Goal: Task Accomplishment & Management: Use online tool/utility

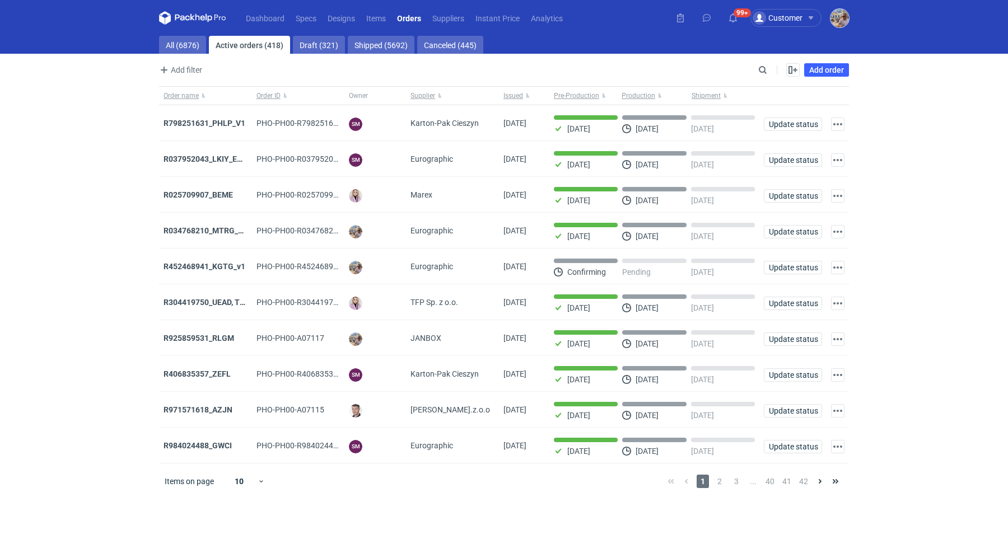
click at [837, 22] on img "button" at bounding box center [840, 18] width 18 height 18
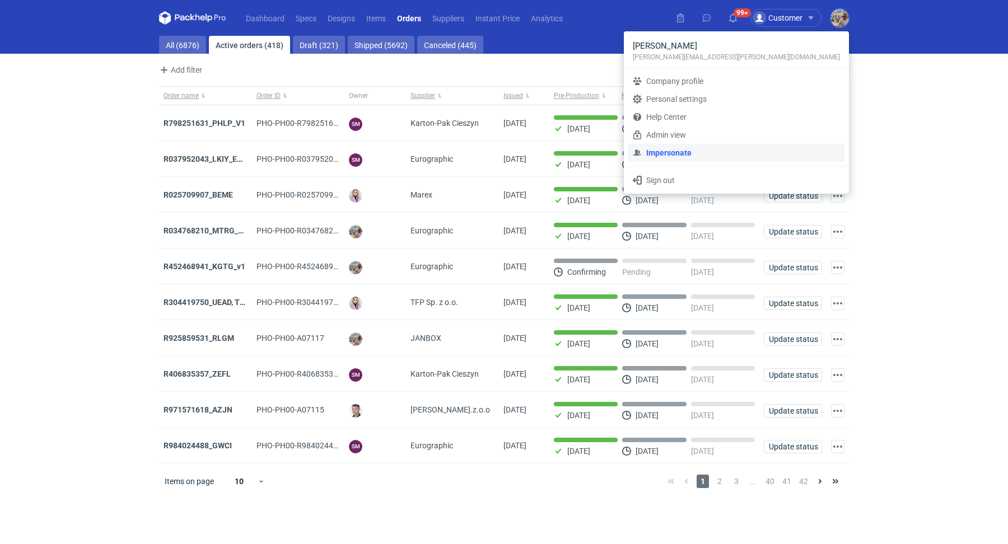
click at [746, 156] on link "Impersonate" at bounding box center [736, 153] width 216 height 18
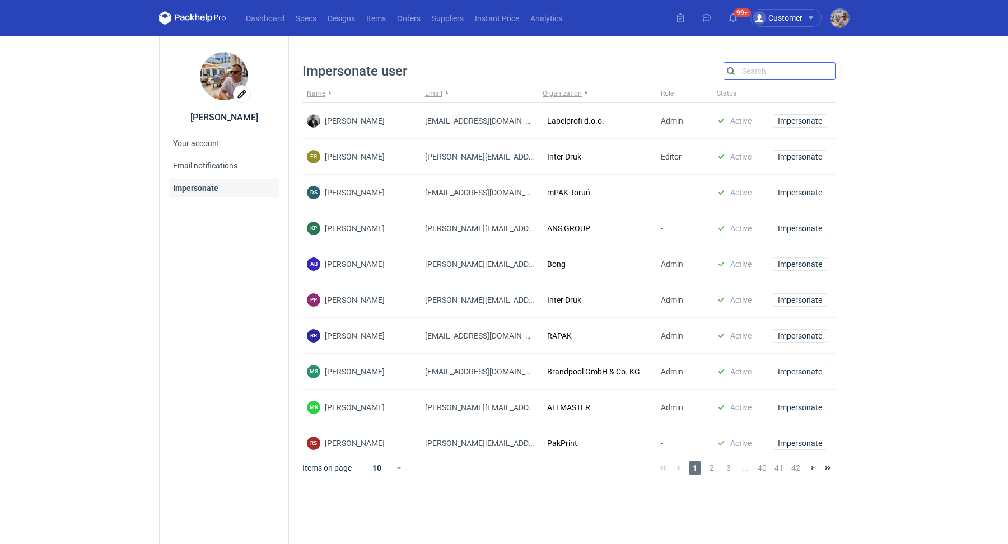
click at [789, 72] on input "Search" at bounding box center [779, 70] width 111 height 13
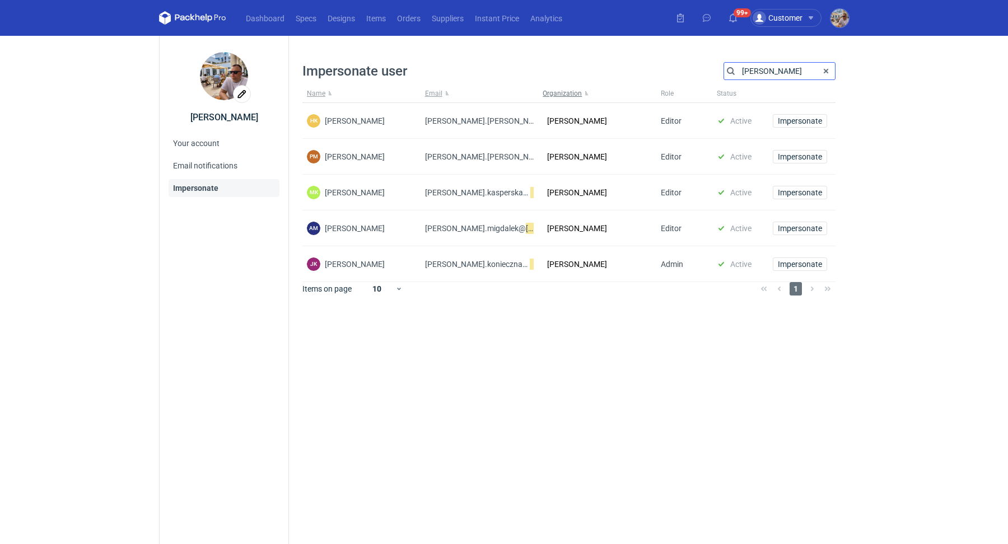
type input "werner"
click at [801, 192] on span "Impersonate" at bounding box center [800, 193] width 44 height 8
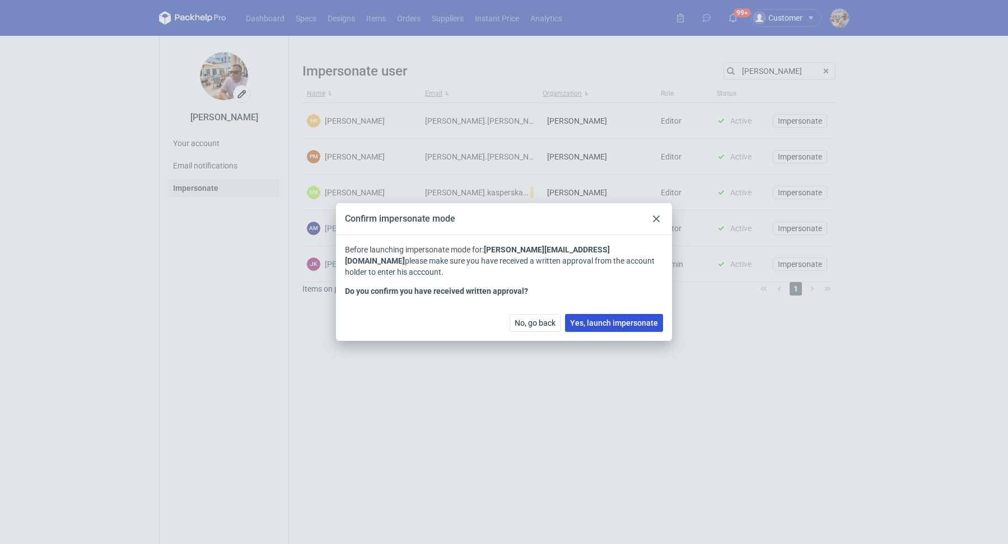
click at [637, 321] on span "Yes, launch impersonate" at bounding box center [614, 323] width 88 height 8
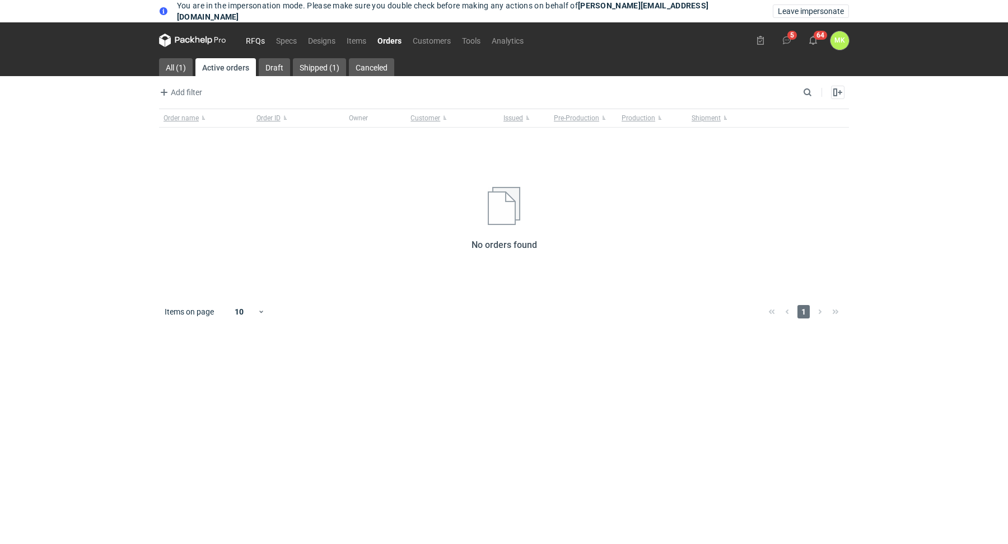
click at [262, 36] on link "RFQs" at bounding box center [255, 40] width 30 height 13
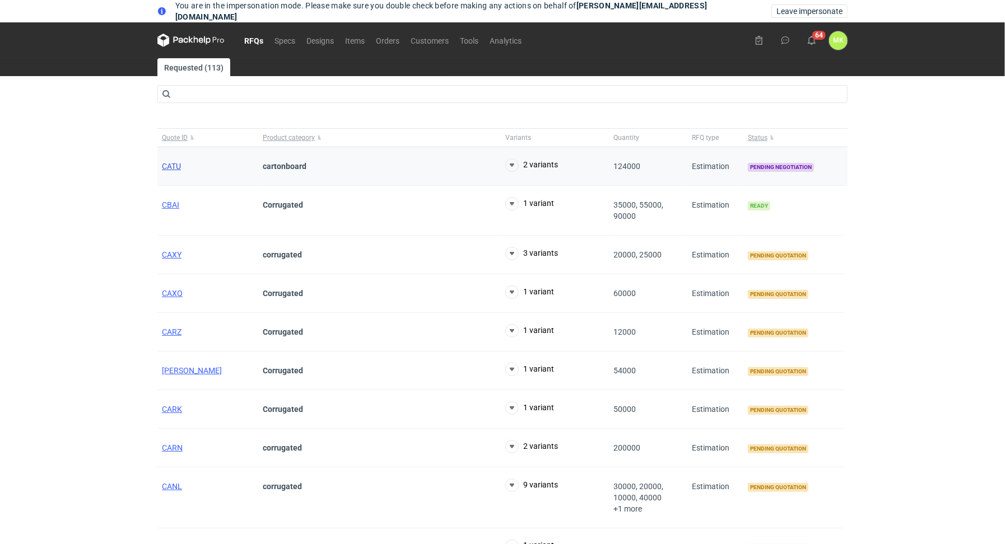
click at [179, 163] on span "CATU" at bounding box center [171, 166] width 19 height 9
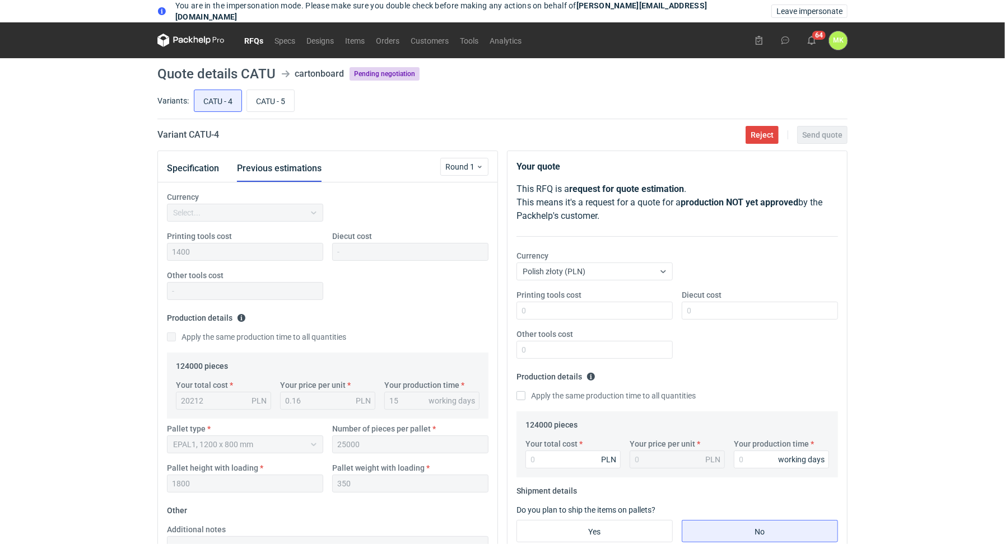
scroll to position [62, 0]
click at [588, 307] on input "Printing tools cost" at bounding box center [594, 311] width 156 height 18
type input "1400"
click at [721, 304] on input "Diecut cost" at bounding box center [760, 311] width 156 height 18
type input "0"
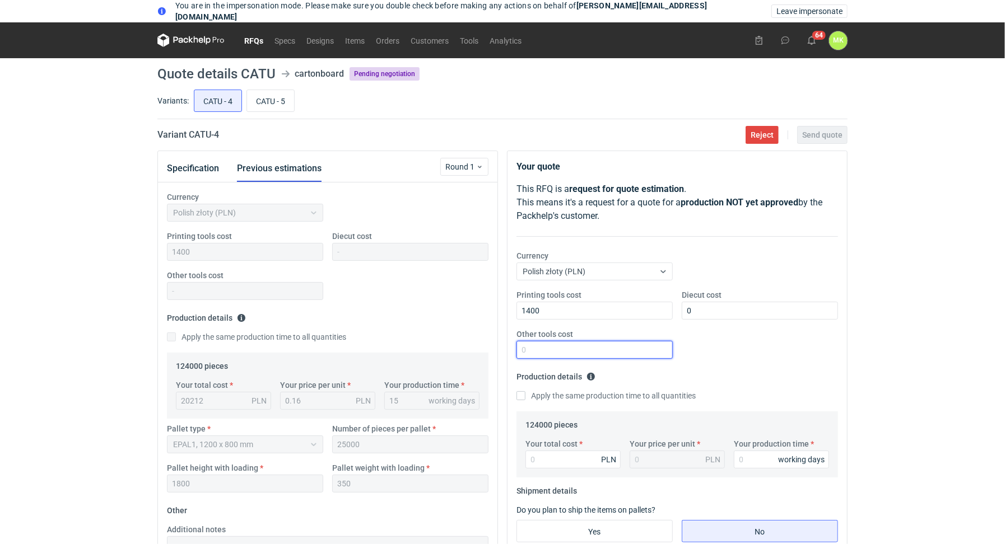
click at [586, 347] on input "Other tools cost" at bounding box center [594, 350] width 156 height 18
type input "0"
click at [744, 348] on div "Printing tools cost 1400 Diecut cost 0 Other tools cost 0" at bounding box center [677, 329] width 330 height 78
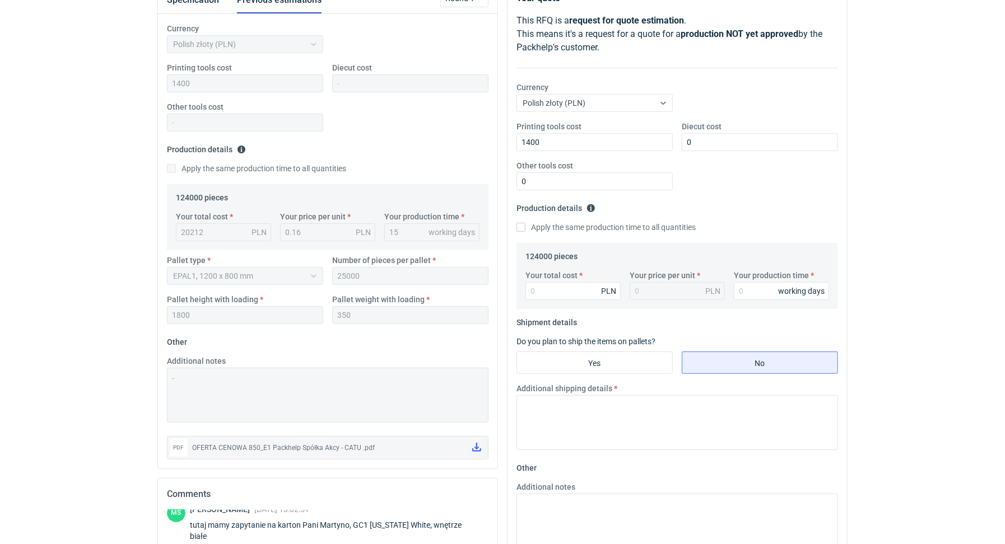
scroll to position [165, 0]
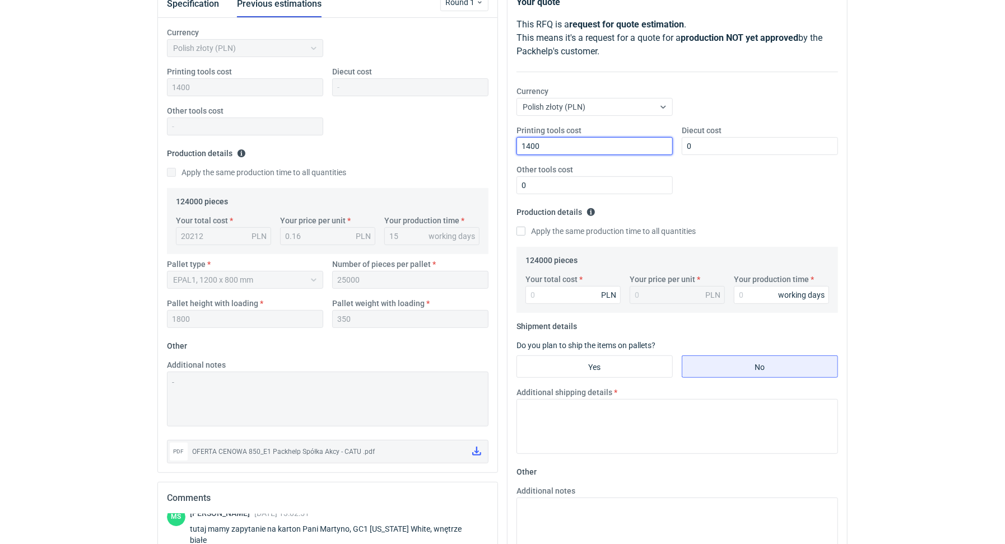
drag, startPoint x: 556, startPoint y: 150, endPoint x: 504, endPoint y: 132, distance: 54.9
click at [504, 132] on div "Your quote This RFQ is a request for quote estimation . This means it's a reque…" at bounding box center [677, 396] width 350 height 821
click at [727, 152] on input "0" at bounding box center [760, 146] width 156 height 18
type input "0"
type input "4100"
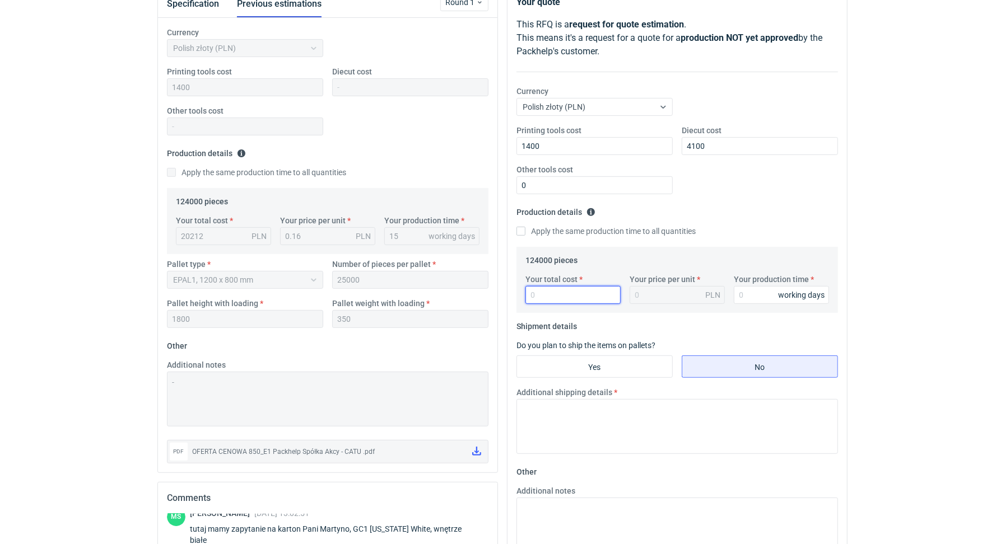
click at [561, 295] on input "Your total cost" at bounding box center [572, 295] width 95 height 18
type input "18600"
type input "0.15"
type input "18600"
click at [754, 295] on input "Your production time" at bounding box center [781, 295] width 95 height 18
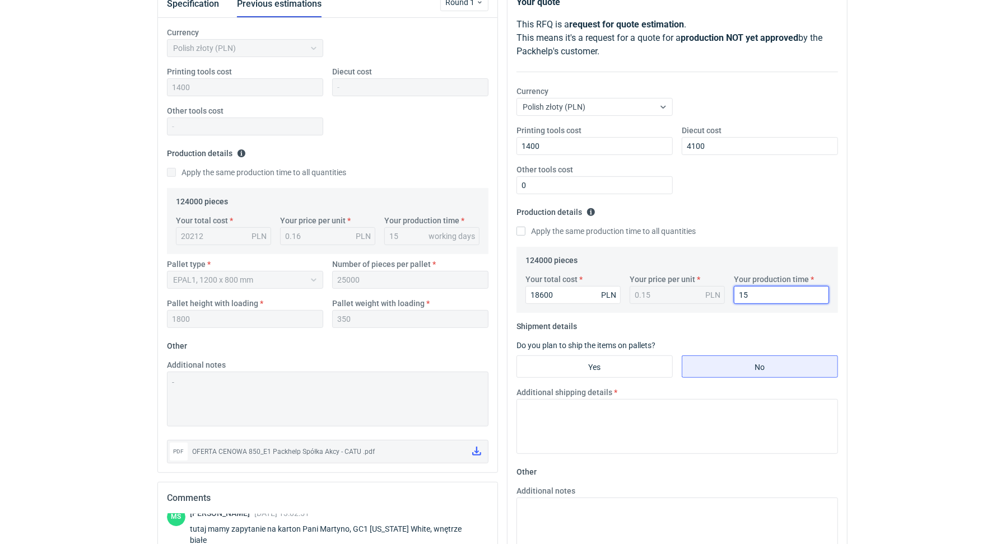
type input "15"
click at [888, 302] on div "You are in the impersonation mode. Please make sure you double check before mak…" at bounding box center [502, 107] width 1005 height 544
click at [643, 360] on input "Yes" at bounding box center [594, 366] width 155 height 21
radio input "true"
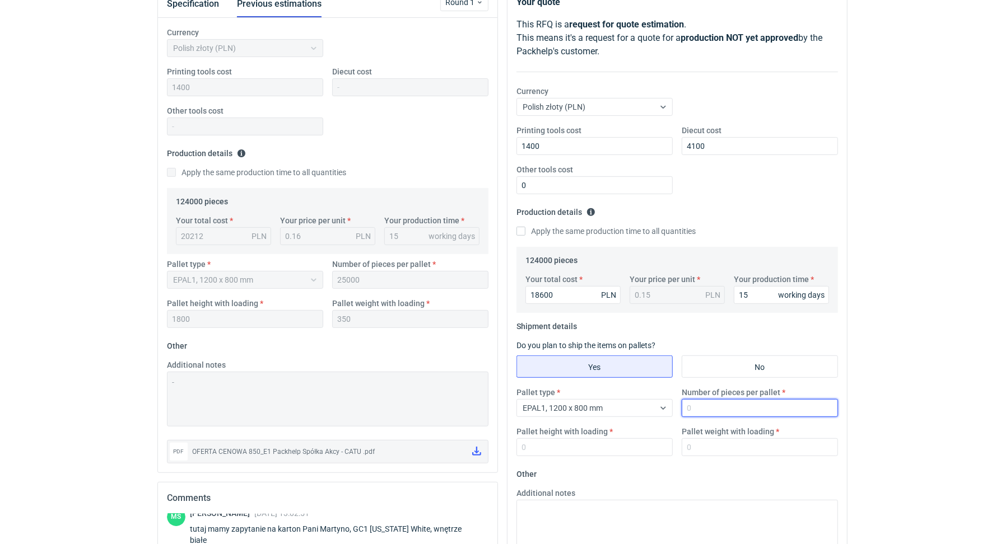
click at [742, 409] on input "Number of pieces per pallet" at bounding box center [760, 408] width 156 height 18
type input "30000"
click at [648, 435] on div "Pallet height with loading" at bounding box center [594, 441] width 165 height 30
click at [601, 444] on input "Pallet height with loading" at bounding box center [594, 448] width 156 height 18
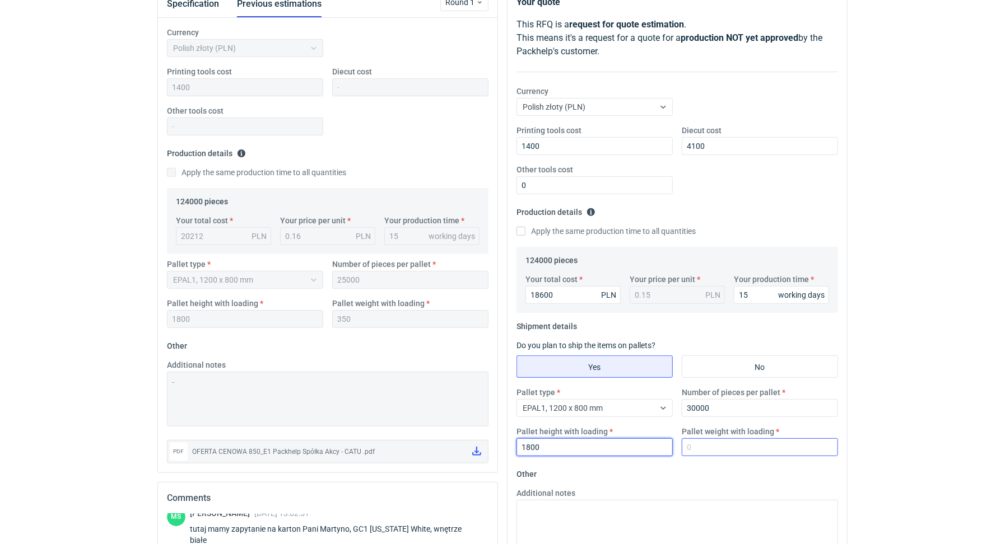
type input "1800"
click at [713, 453] on input "Pallet weight with loading" at bounding box center [760, 448] width 156 height 18
type input "500"
click at [889, 380] on html "You are in the impersonation mode. Please make sure you double check before mak…" at bounding box center [502, 107] width 1005 height 544
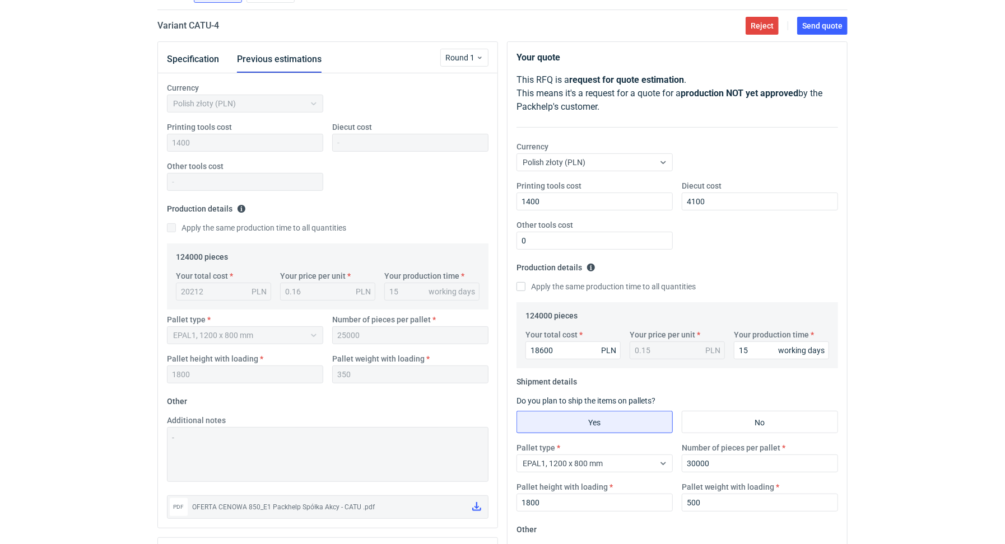
scroll to position [0, 0]
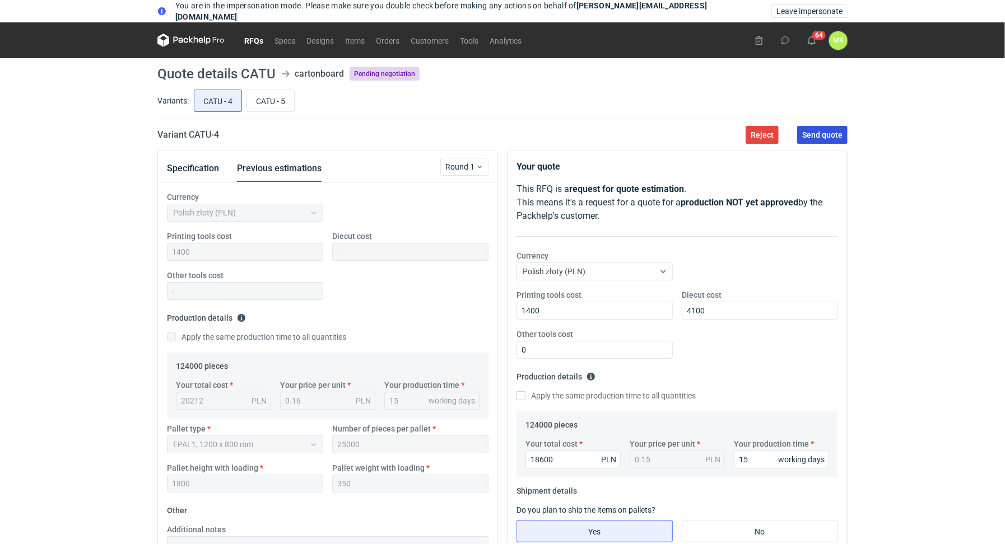
click at [826, 140] on button "Send quote" at bounding box center [822, 135] width 50 height 18
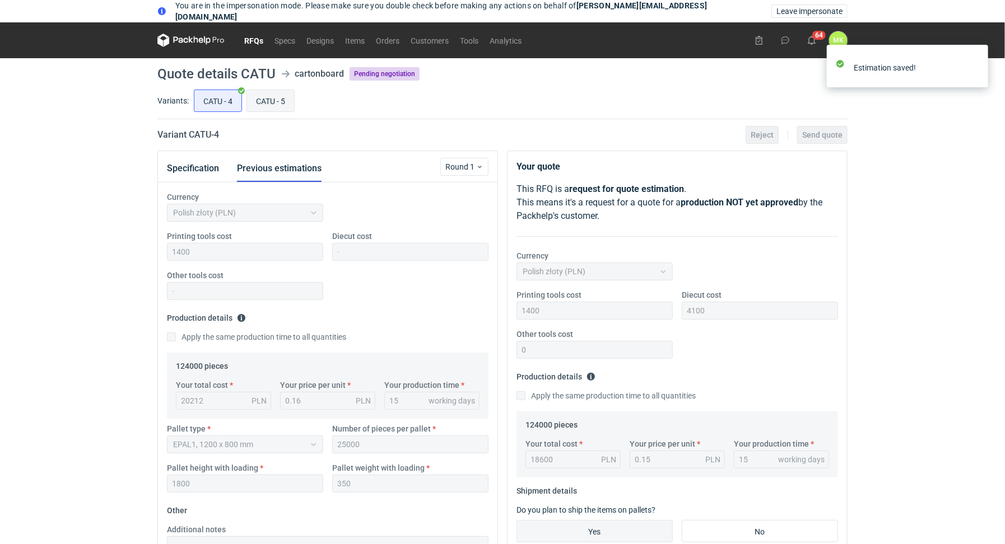
scroll to position [62, 0]
click at [288, 104] on input "CATU - 5" at bounding box center [270, 100] width 47 height 21
radio input "true"
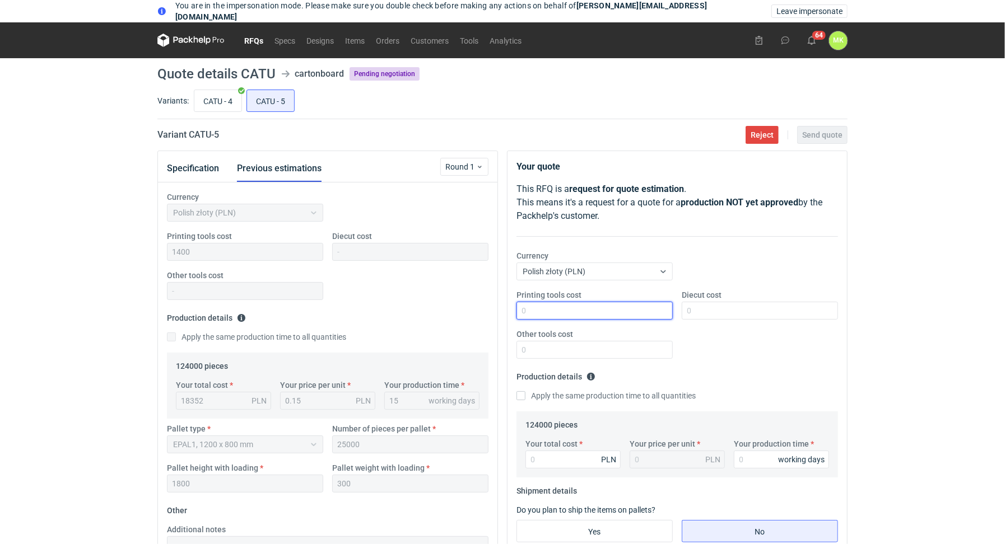
click at [593, 314] on input "Printing tools cost" at bounding box center [594, 311] width 156 height 18
type input "1400"
click at [819, 362] on div "Printing tools cost 1400 Diecut cost Other tools cost" at bounding box center [677, 329] width 330 height 78
click at [724, 304] on input "Diecut cost" at bounding box center [760, 311] width 156 height 18
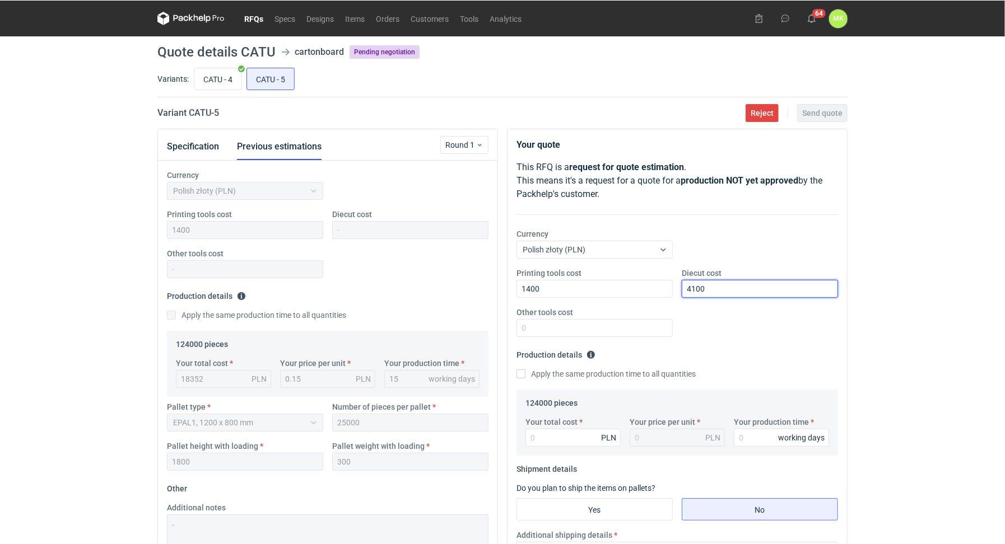
scroll to position [23, 0]
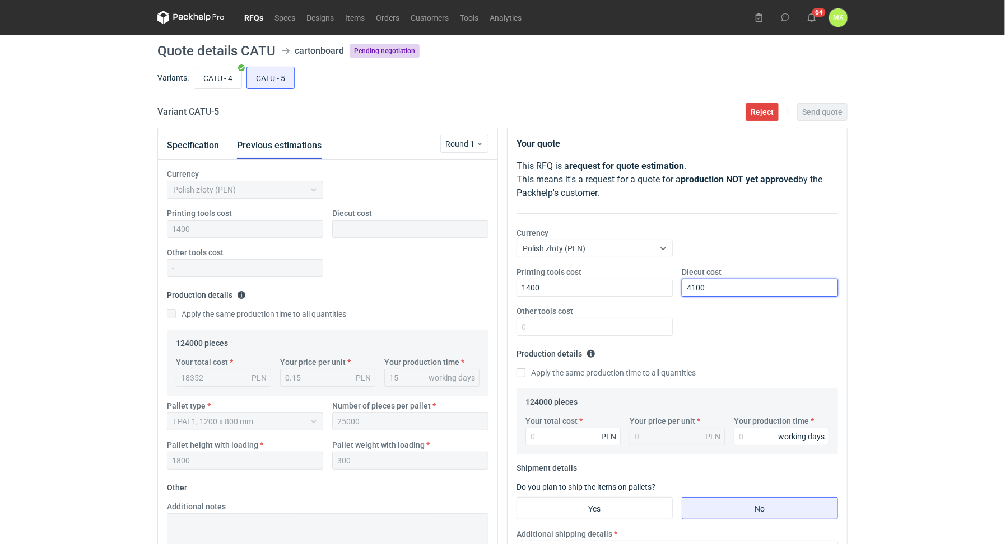
type input "4100"
click at [539, 436] on input "Your total cost" at bounding box center [572, 437] width 95 height 18
type input "17360"
type input "0.14"
type input "17360"
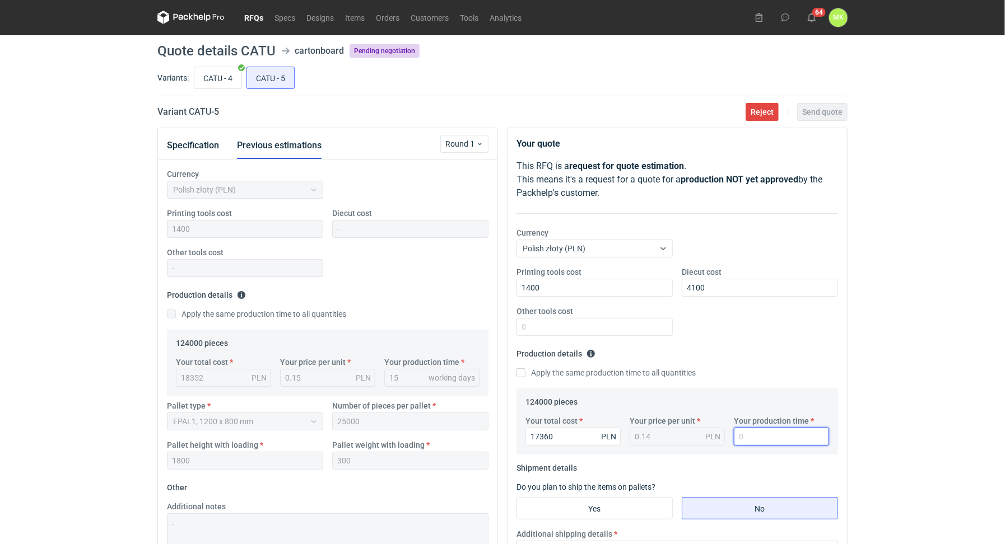
click at [743, 443] on input "Your production time" at bounding box center [781, 437] width 95 height 18
type input "15"
click at [934, 425] on div "You are in the impersonation mode. Please make sure you double check before mak…" at bounding box center [502, 249] width 1005 height 544
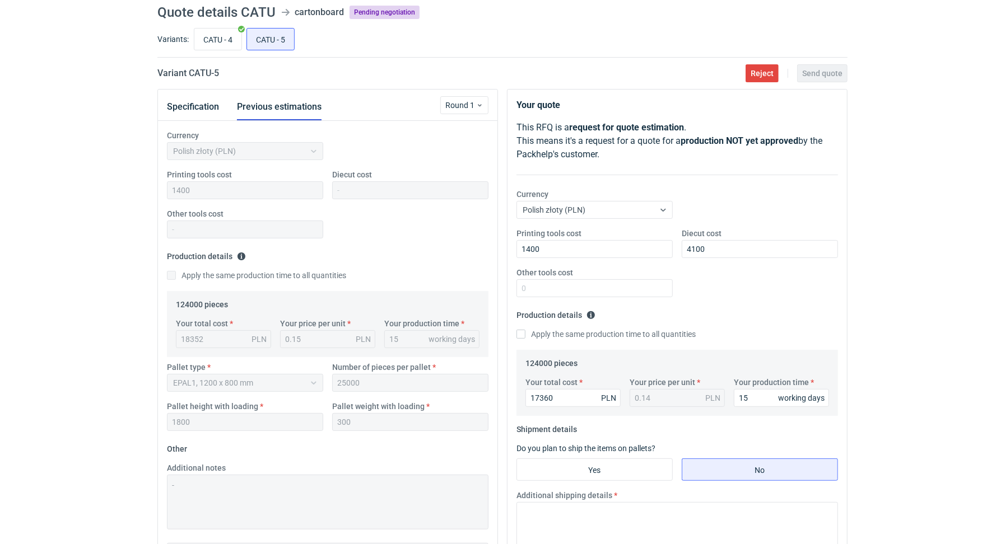
scroll to position [126, 0]
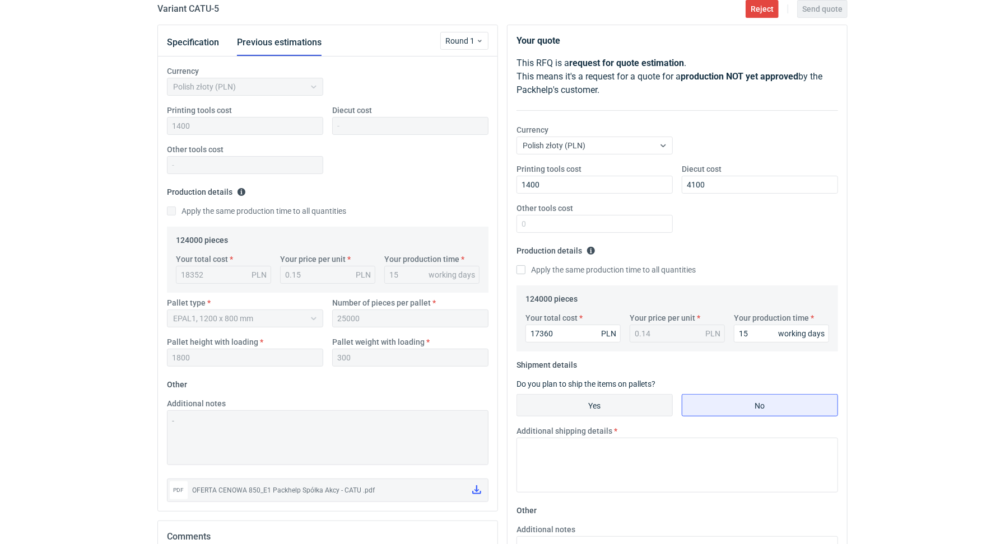
click at [617, 413] on input "Yes" at bounding box center [594, 405] width 155 height 21
radio input "true"
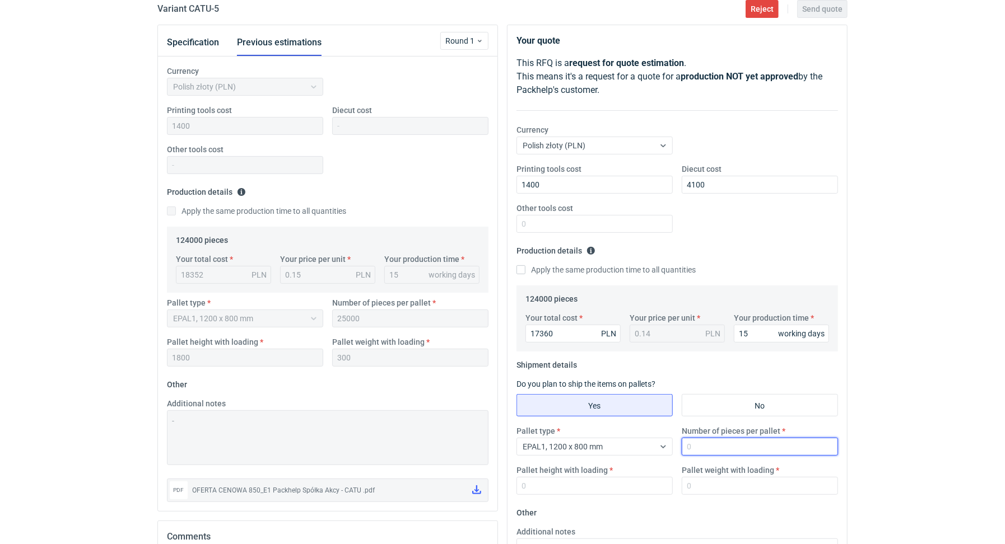
click at [742, 451] on input "Number of pieces per pallet" at bounding box center [760, 447] width 156 height 18
type input "30000"
click at [614, 486] on input "Pallet height with loading" at bounding box center [594, 486] width 156 height 18
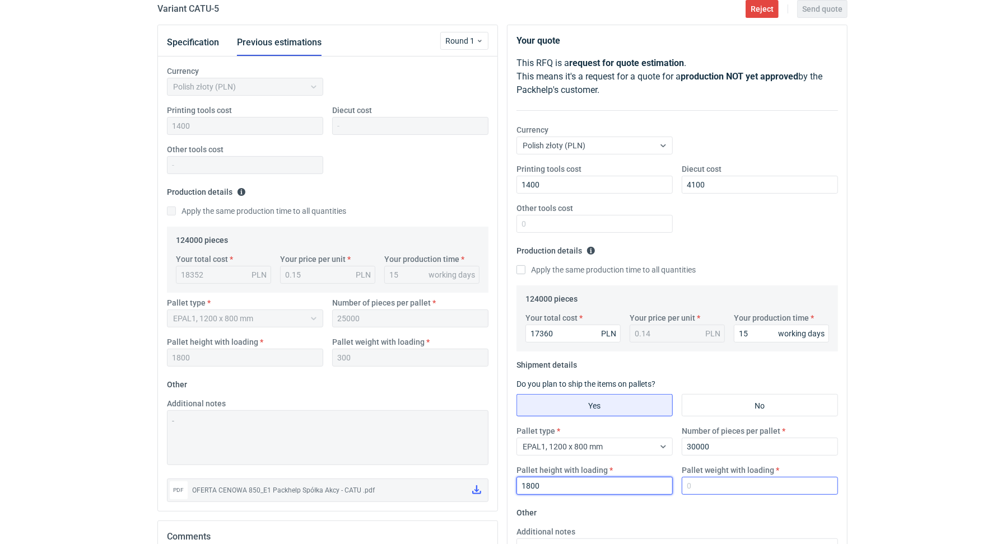
type input "1800"
click at [746, 481] on input "Pallet weight with loading" at bounding box center [760, 486] width 156 height 18
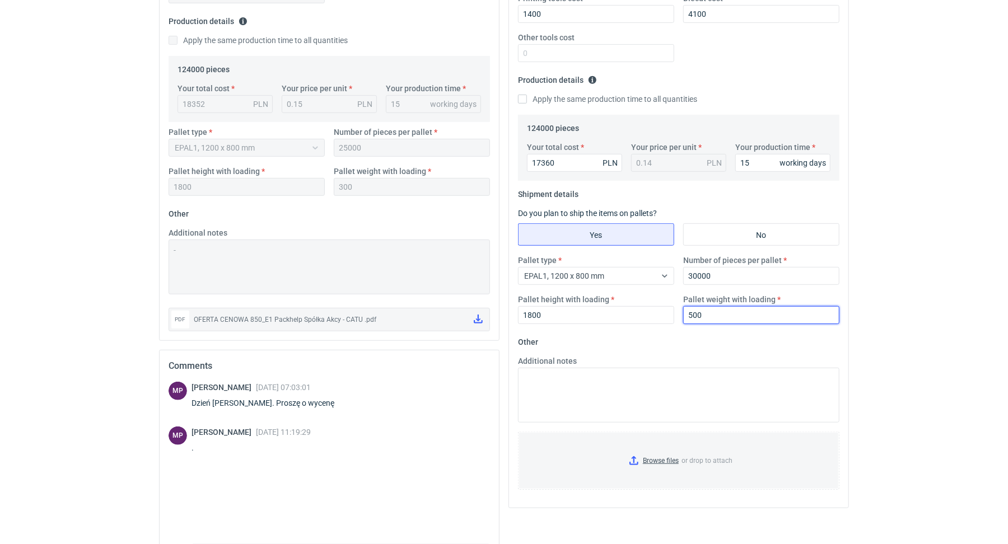
scroll to position [0, 0]
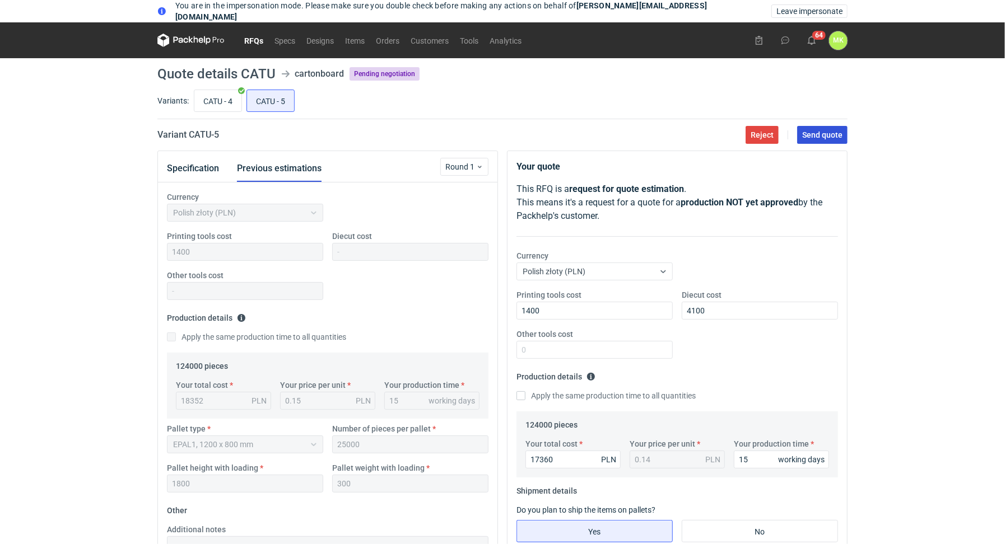
type input "500"
click at [819, 127] on button "Send quote" at bounding box center [822, 135] width 50 height 18
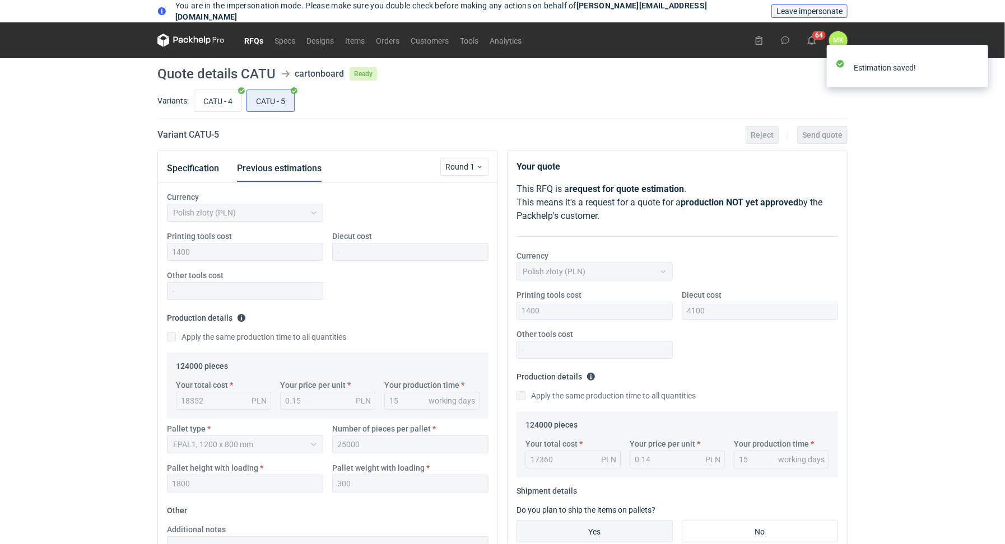
click at [808, 13] on span "Leave impersonate" at bounding box center [809, 11] width 66 height 8
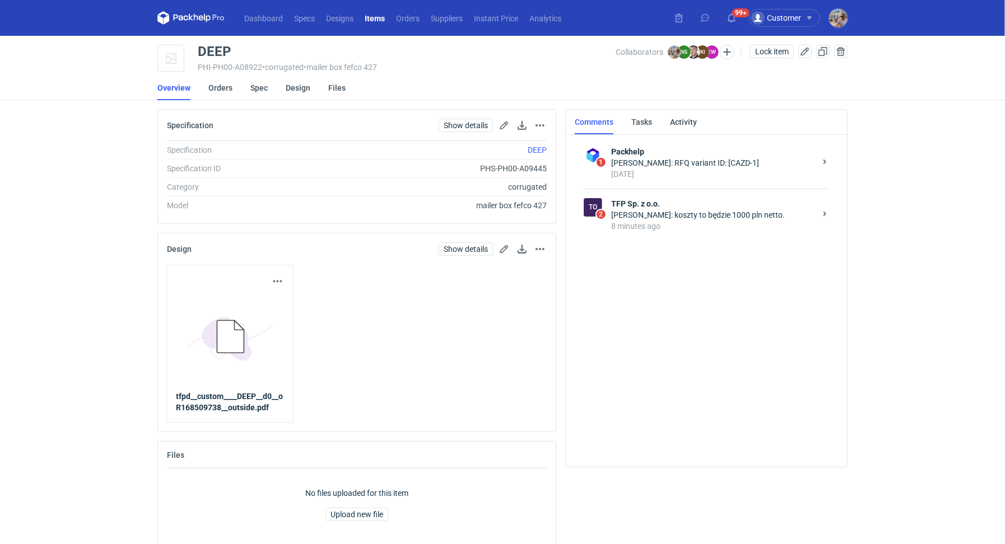
click at [760, 202] on strong "TFP Sp. z o.o." at bounding box center [713, 203] width 204 height 11
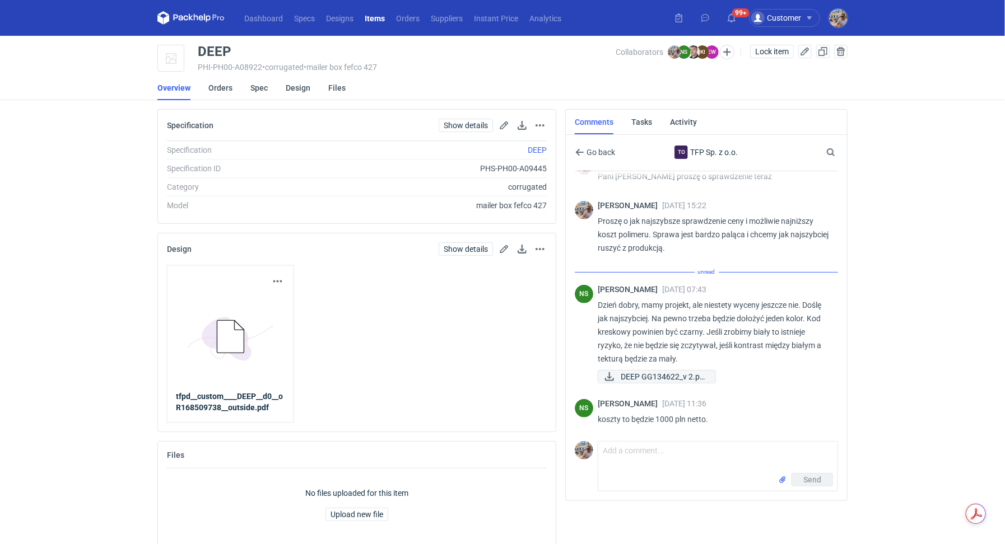
scroll to position [519, 0]
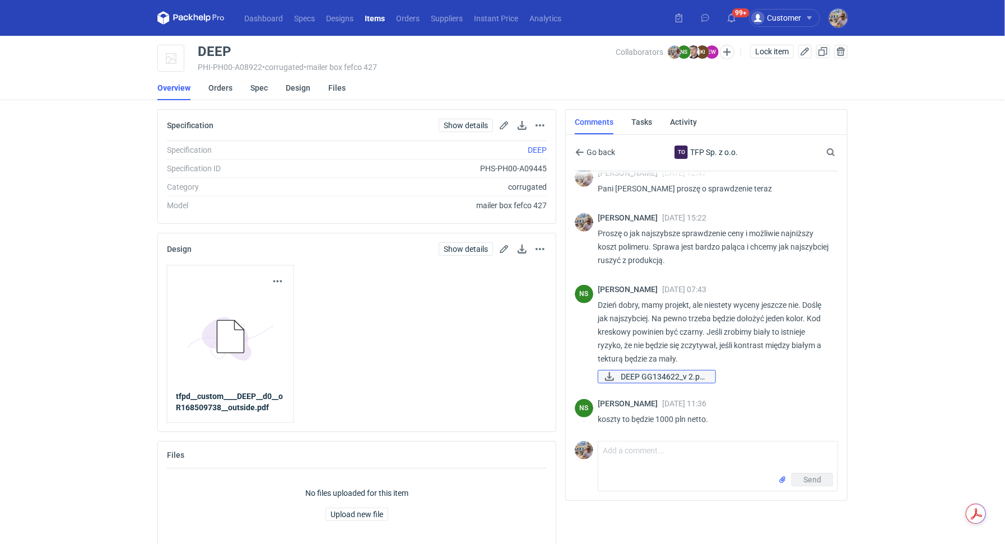
click at [646, 376] on span "DEEP GG134622_v 2.pd..." at bounding box center [664, 377] width 86 height 12
click at [655, 455] on textarea "Comment message" at bounding box center [717, 457] width 239 height 31
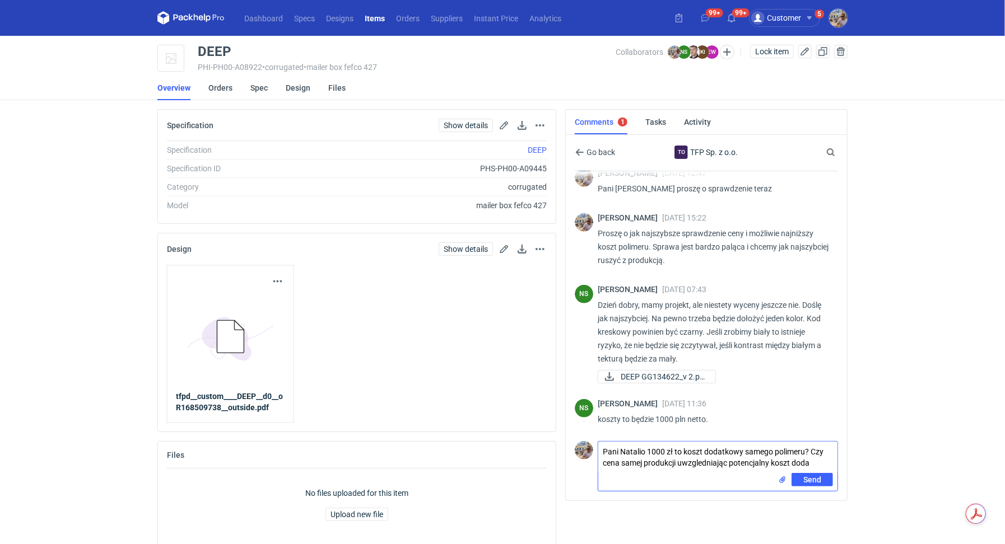
click at [645, 466] on textarea "Pani Natalio 1000 zł to koszt dodatkowy samego polimeru? Czy cena samej produkc…" at bounding box center [717, 457] width 239 height 31
drag, startPoint x: 793, startPoint y: 459, endPoint x: 655, endPoint y: 460, distance: 138.4
click at [655, 460] on textarea "Pani Natalio 1000 zł to koszt dodatkowy samego polimeru? Czy cena produkcji uwz…" at bounding box center [717, 457] width 239 height 31
type textarea "Pani Natalio 1000 zł to koszt dodatkowy samego polimeru? Czy cena produkcji się…"
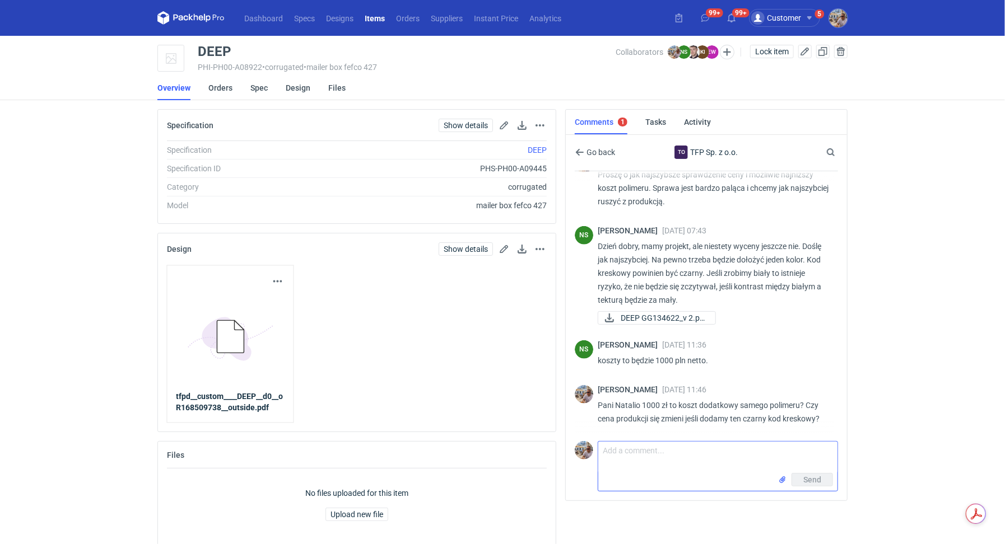
scroll to position [577, 0]
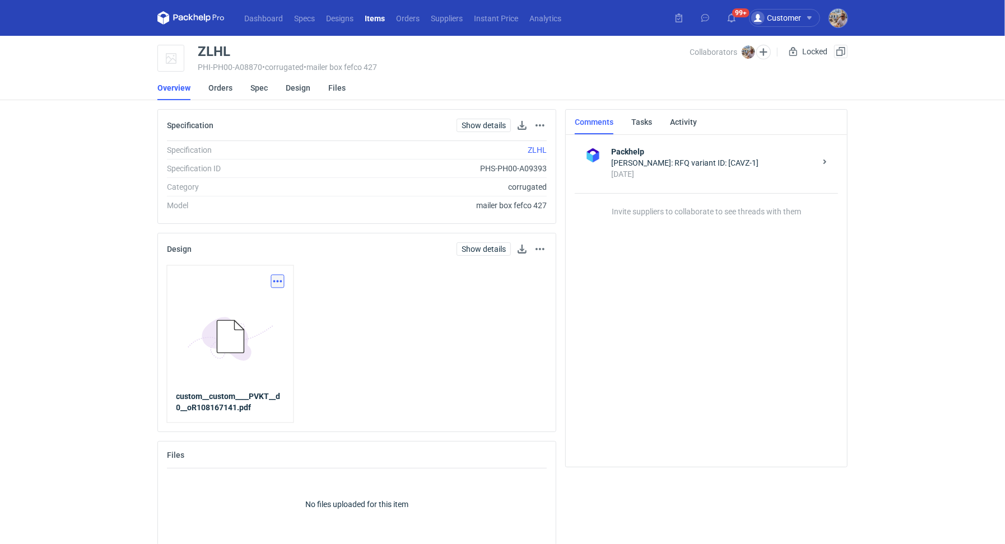
click at [276, 276] on button "button" at bounding box center [277, 281] width 13 height 13
click at [258, 304] on link "Download design part" at bounding box center [227, 306] width 103 height 18
